Goal: Transaction & Acquisition: Purchase product/service

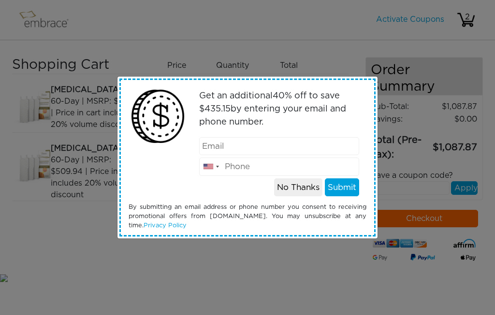
click at [300, 188] on button "No Thanks" at bounding box center [298, 187] width 48 height 18
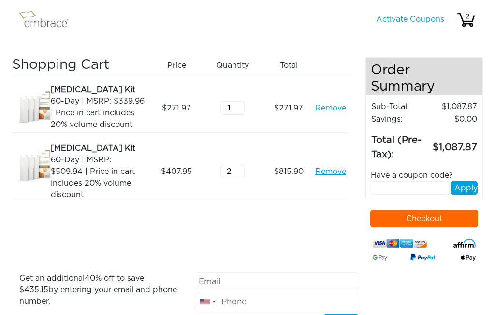
click at [336, 107] on link "Remove" at bounding box center [330, 108] width 31 height 12
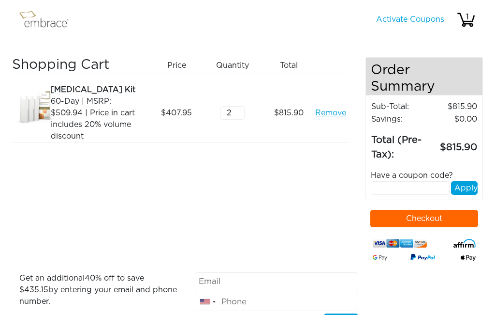
click at [237, 113] on input "2" at bounding box center [233, 113] width 24 height 14
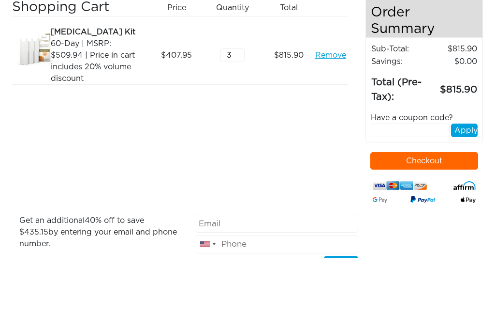
type input "3"
click at [231, 94] on div "Shopping Cart Price Quantity Qty Total Tummy Tuck Kit 60-Day | MSRP: $509.94 | …" at bounding box center [189, 164] width 354 height 215
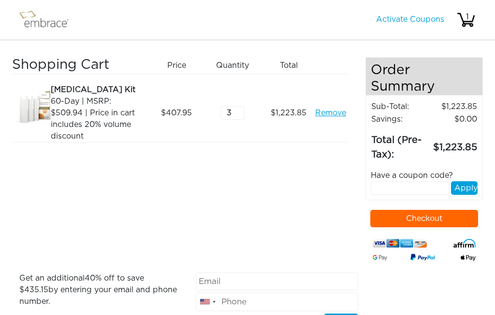
click at [238, 109] on input "3" at bounding box center [233, 113] width 24 height 14
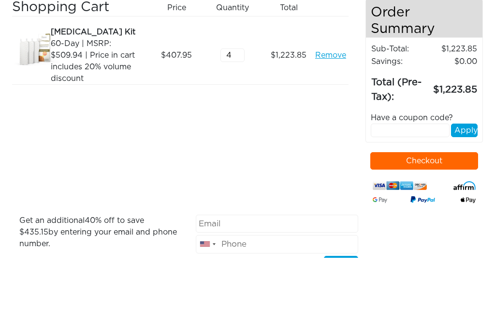
type input "4"
click at [289, 93] on div "Shopping Cart Price Quantity Qty Total Tummy Tuck Kit 60-Day | MSRP: $509.94 | …" at bounding box center [189, 164] width 354 height 215
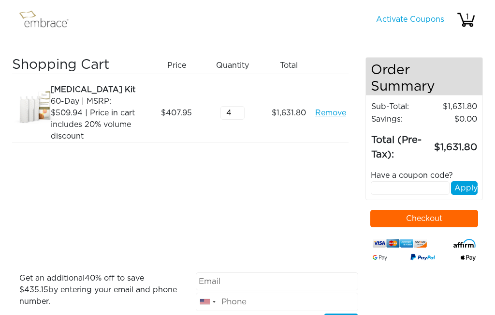
click at [47, 18] on img at bounding box center [48, 20] width 63 height 24
click at [33, 13] on img at bounding box center [48, 20] width 63 height 24
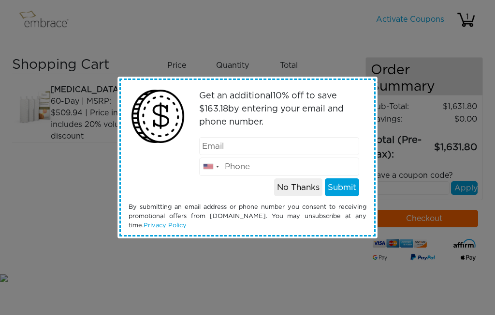
click at [299, 186] on button "No Thanks" at bounding box center [298, 187] width 48 height 18
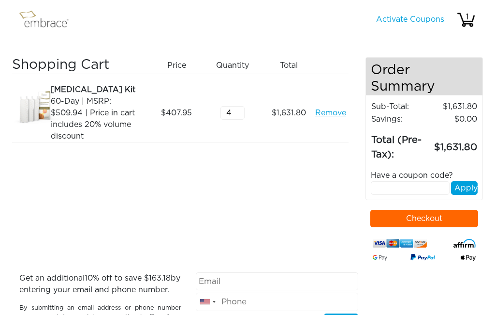
click at [396, 187] on input "text" at bounding box center [410, 188] width 79 height 14
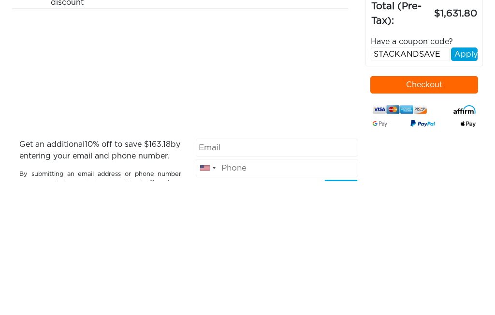
click at [468, 181] on button "Apply" at bounding box center [464, 188] width 27 height 14
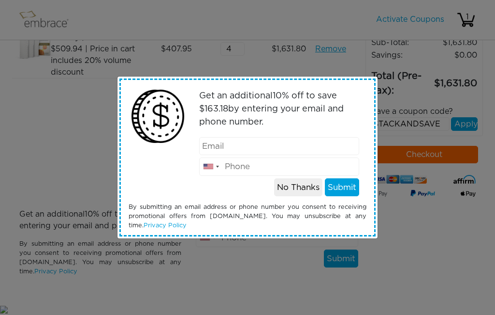
click at [303, 188] on button "No Thanks" at bounding box center [298, 187] width 48 height 18
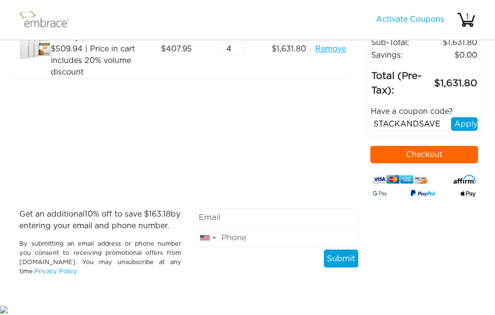
click at [468, 117] on button "Apply" at bounding box center [464, 124] width 27 height 14
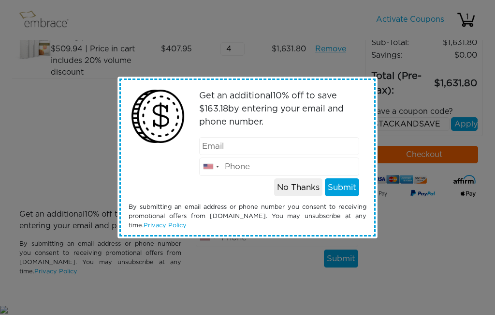
click at [299, 189] on button "No Thanks" at bounding box center [298, 187] width 48 height 18
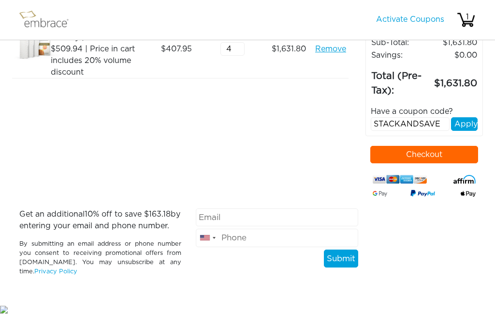
click at [442, 117] on input "STACKANDSAVE" at bounding box center [410, 124] width 79 height 14
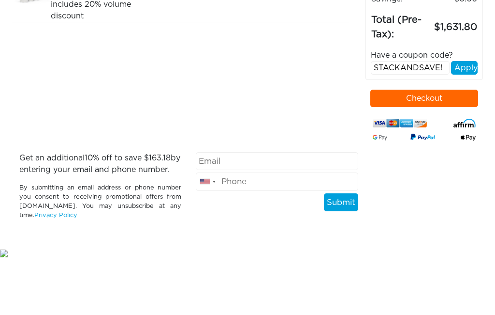
type input "STACKANDSAVE!"
click at [467, 117] on button "Apply" at bounding box center [464, 124] width 27 height 14
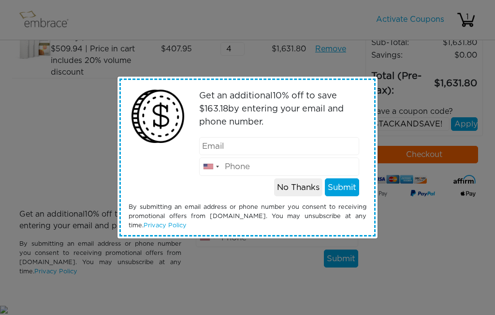
click at [300, 185] on button "No Thanks" at bounding box center [298, 187] width 48 height 18
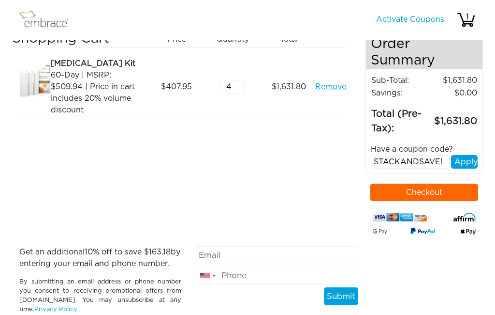
scroll to position [0, 0]
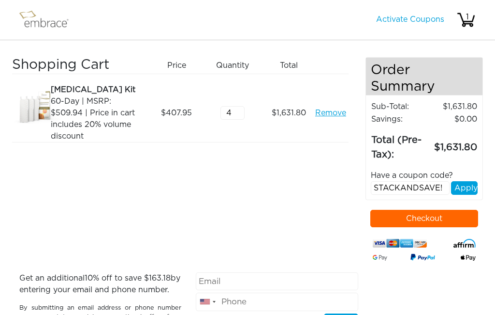
click at [399, 217] on button "Checkout" at bounding box center [425, 218] width 108 height 17
